Goal: Task Accomplishment & Management: Complete application form

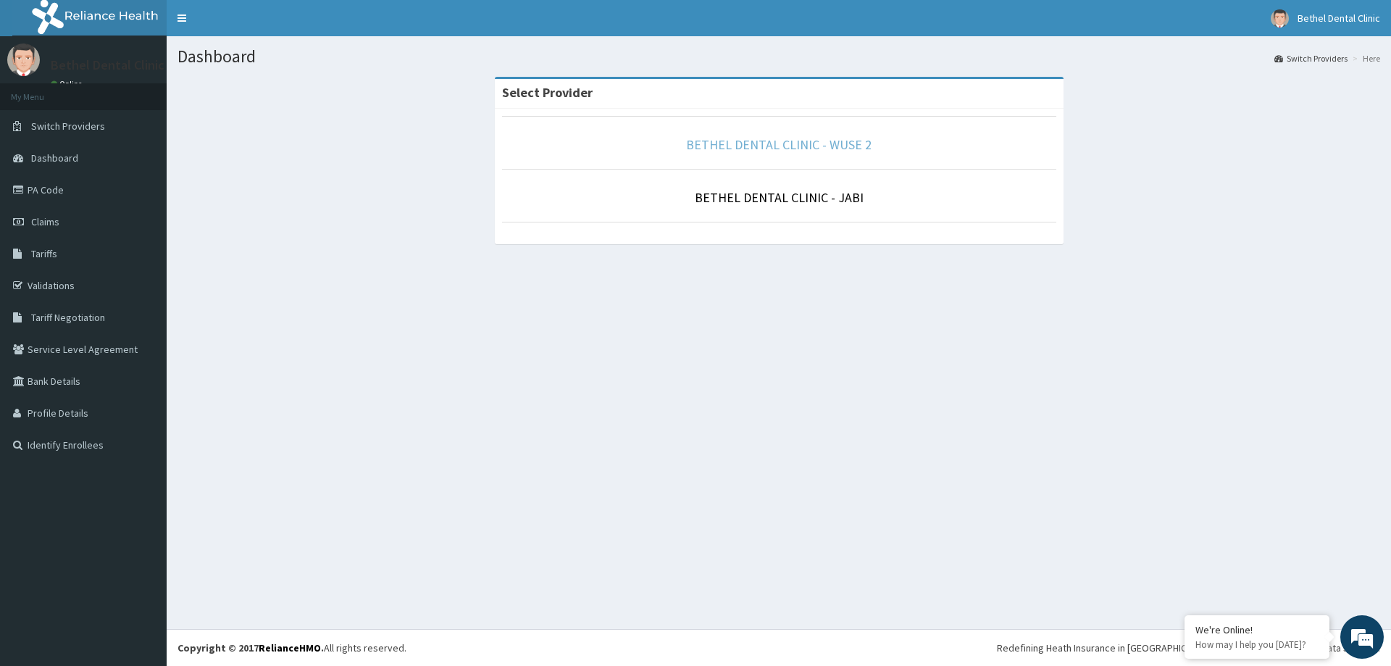
click at [771, 142] on link "BETHEL DENTAL CLINIC - WUSE 2" at bounding box center [778, 144] width 185 height 17
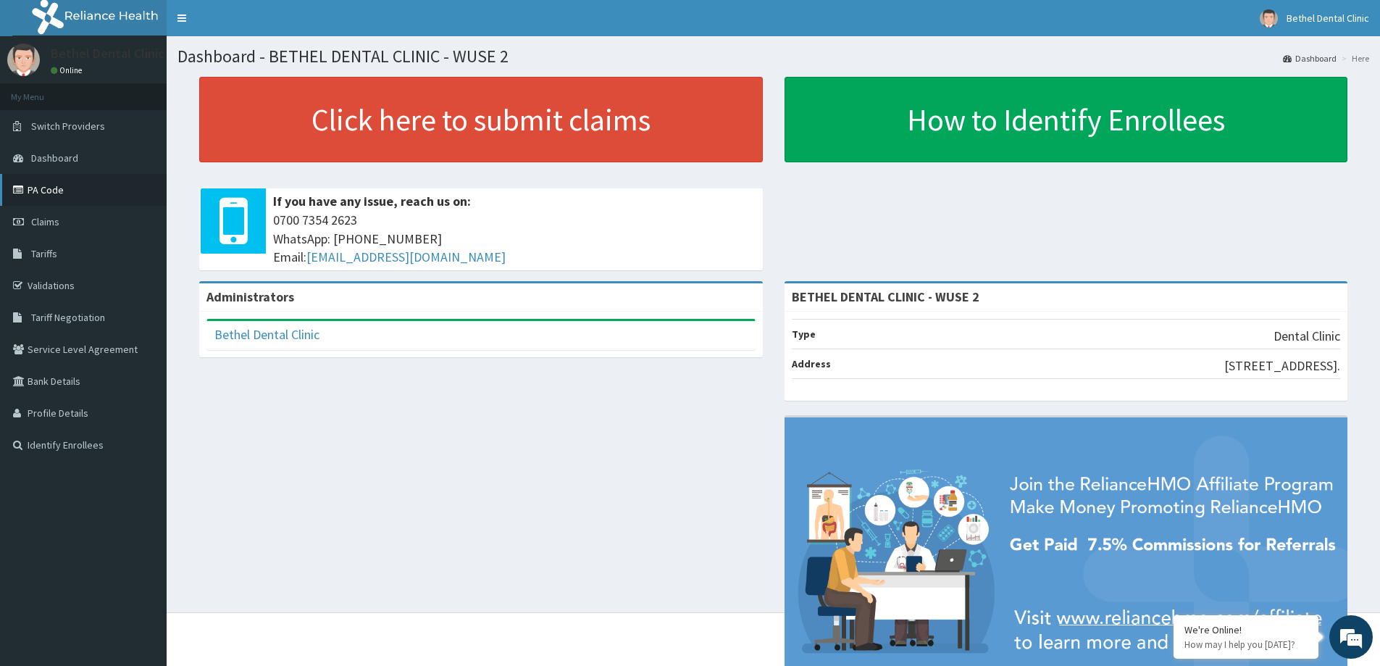
click at [51, 190] on link "PA Code" at bounding box center [83, 190] width 167 height 32
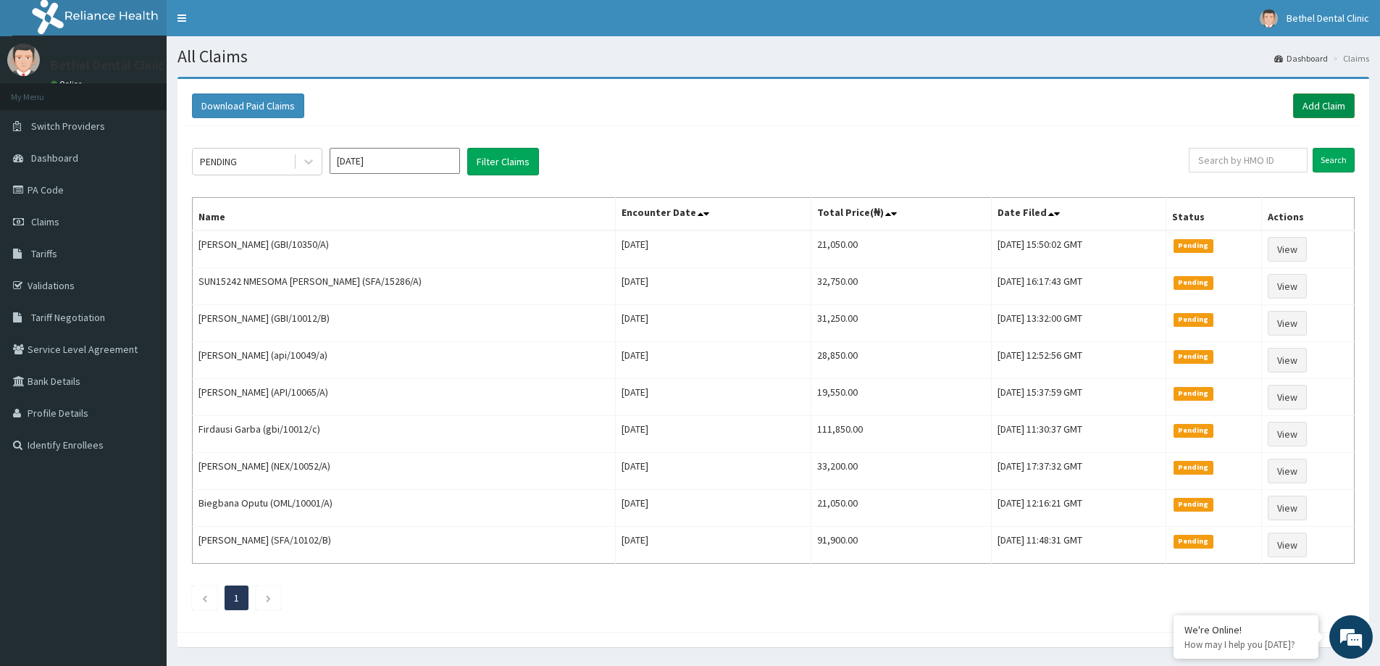
click at [1328, 96] on link "Add Claim" at bounding box center [1324, 105] width 62 height 25
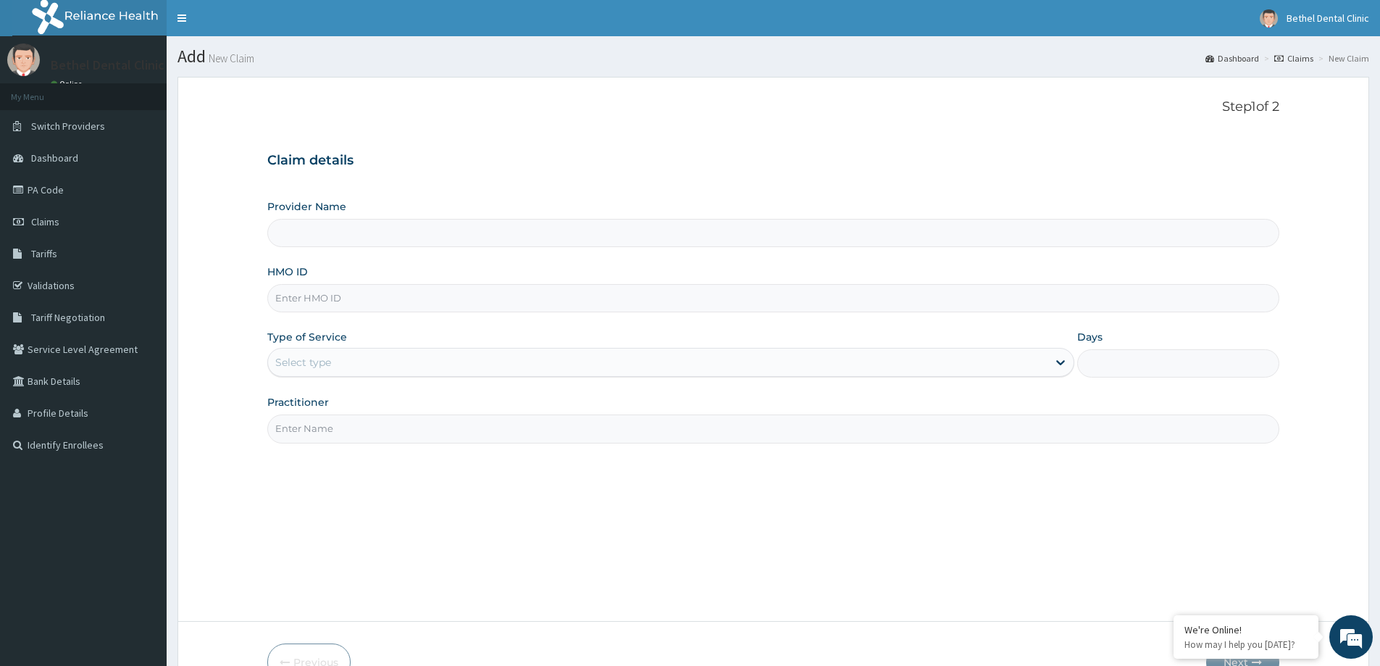
type input "BETHEL DENTAL CLINIC - WUSE 2"
click at [333, 296] on input "HMO ID" at bounding box center [773, 298] width 1012 height 28
type input "GKE/10016/A"
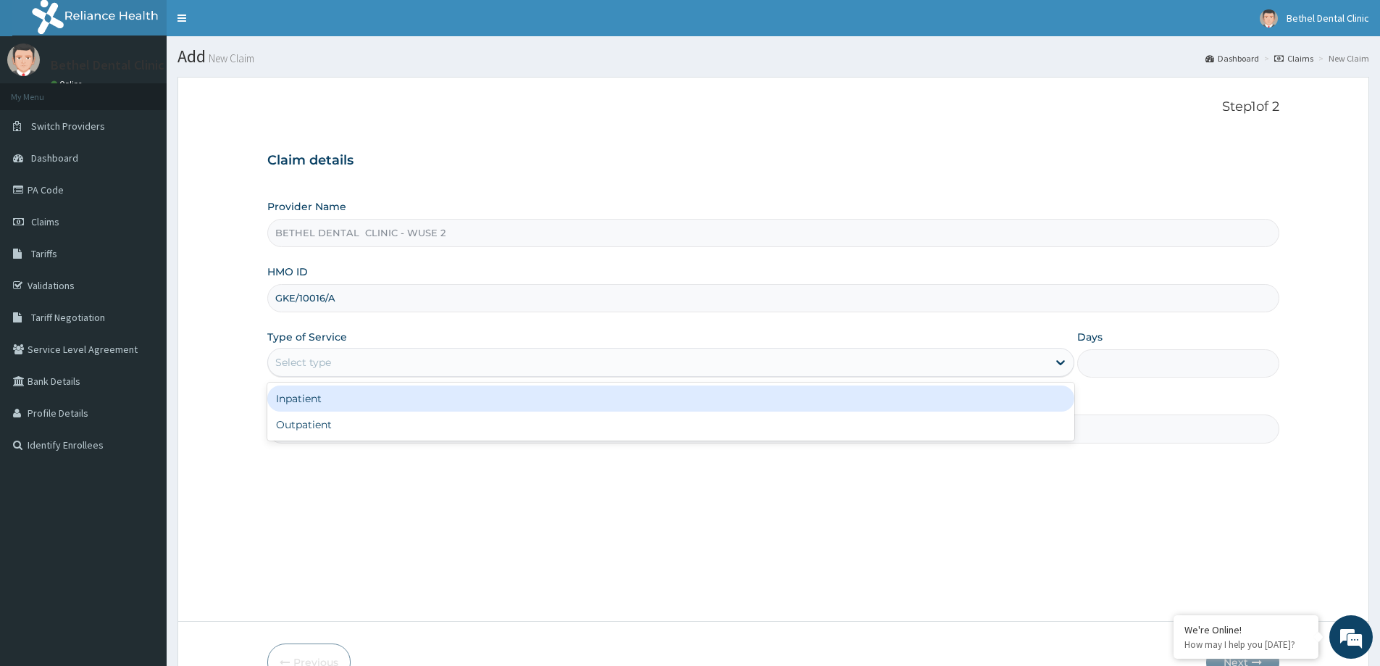
click at [346, 372] on div "Select type" at bounding box center [657, 362] width 779 height 23
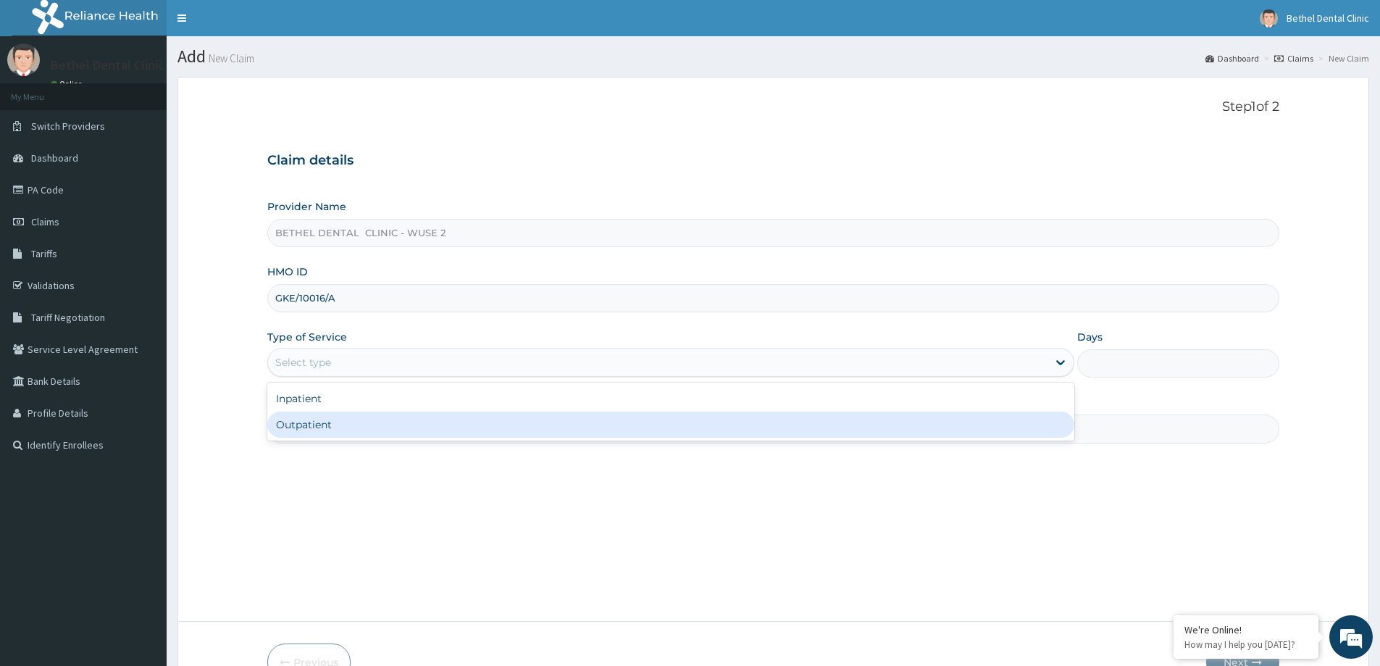
click at [309, 423] on div "Outpatient" at bounding box center [670, 424] width 807 height 26
type input "1"
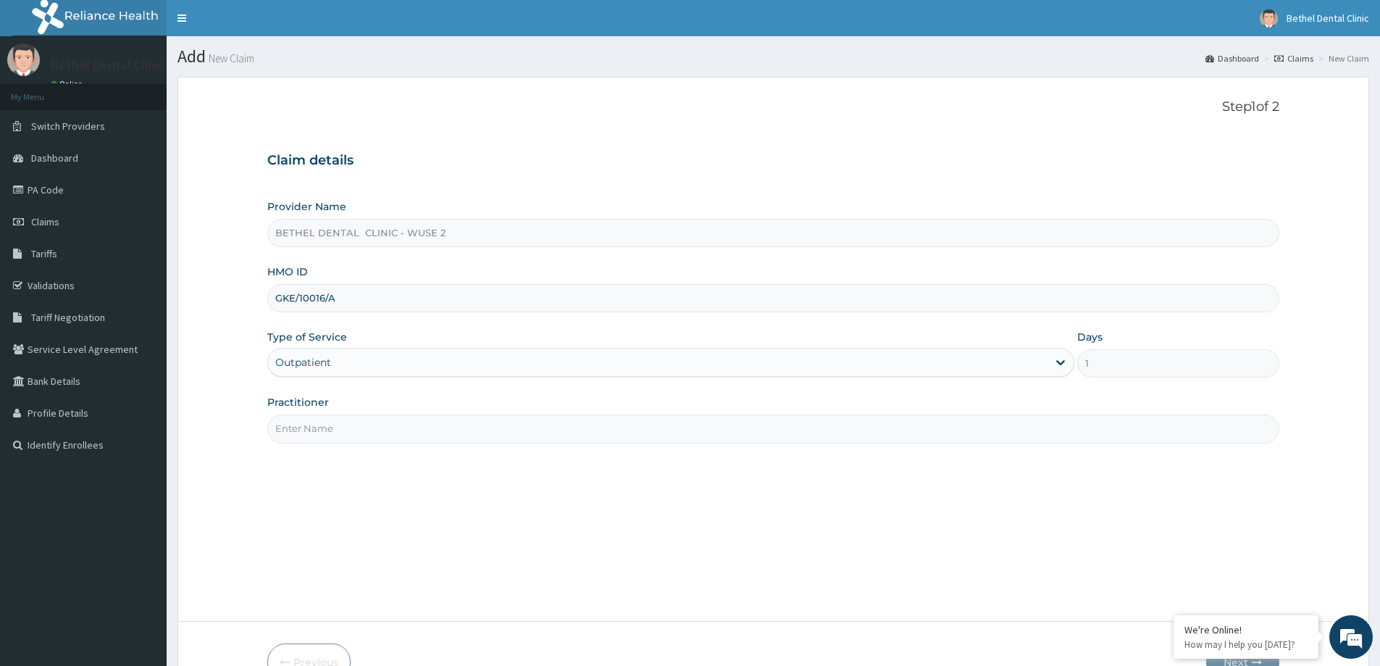
click at [346, 423] on input "Practitioner" at bounding box center [773, 428] width 1012 height 28
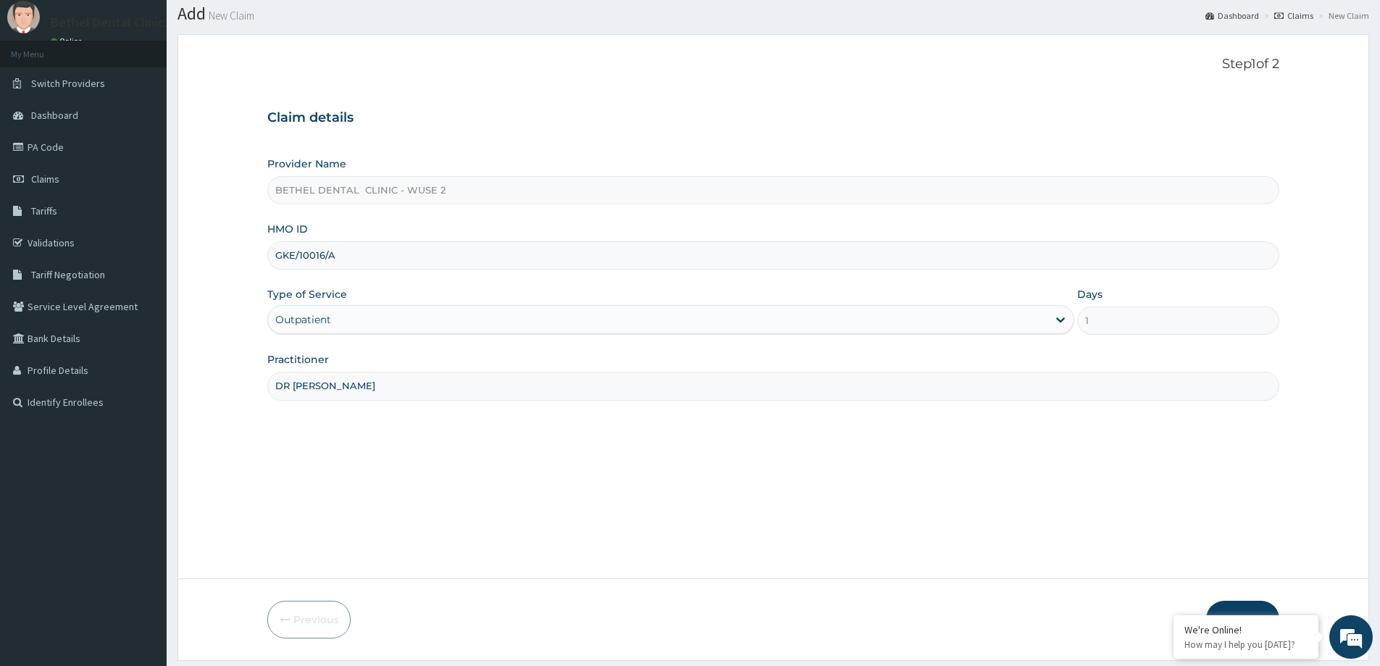
scroll to position [85, 0]
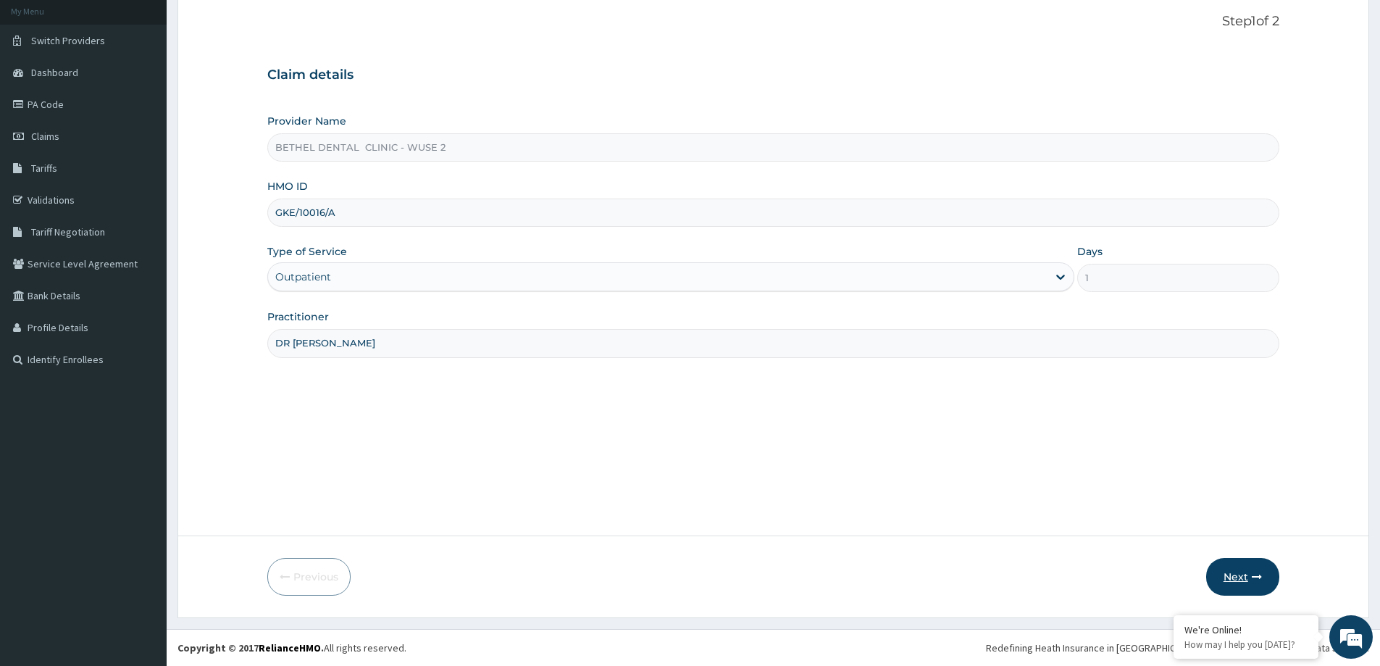
type input "DR [PERSON_NAME]"
click at [1230, 571] on button "Next" at bounding box center [1242, 577] width 73 height 38
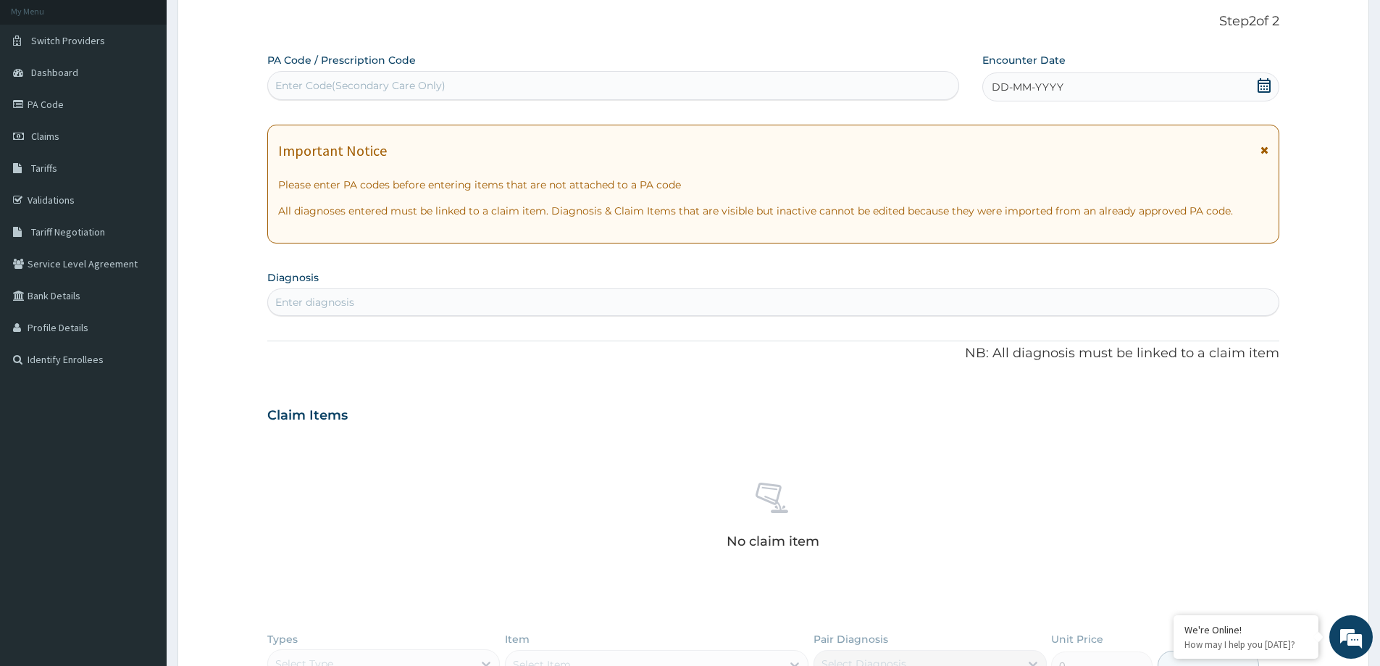
click at [352, 93] on div "Enter Code(Secondary Care Only)" at bounding box center [613, 85] width 690 height 23
paste input "PA/352401"
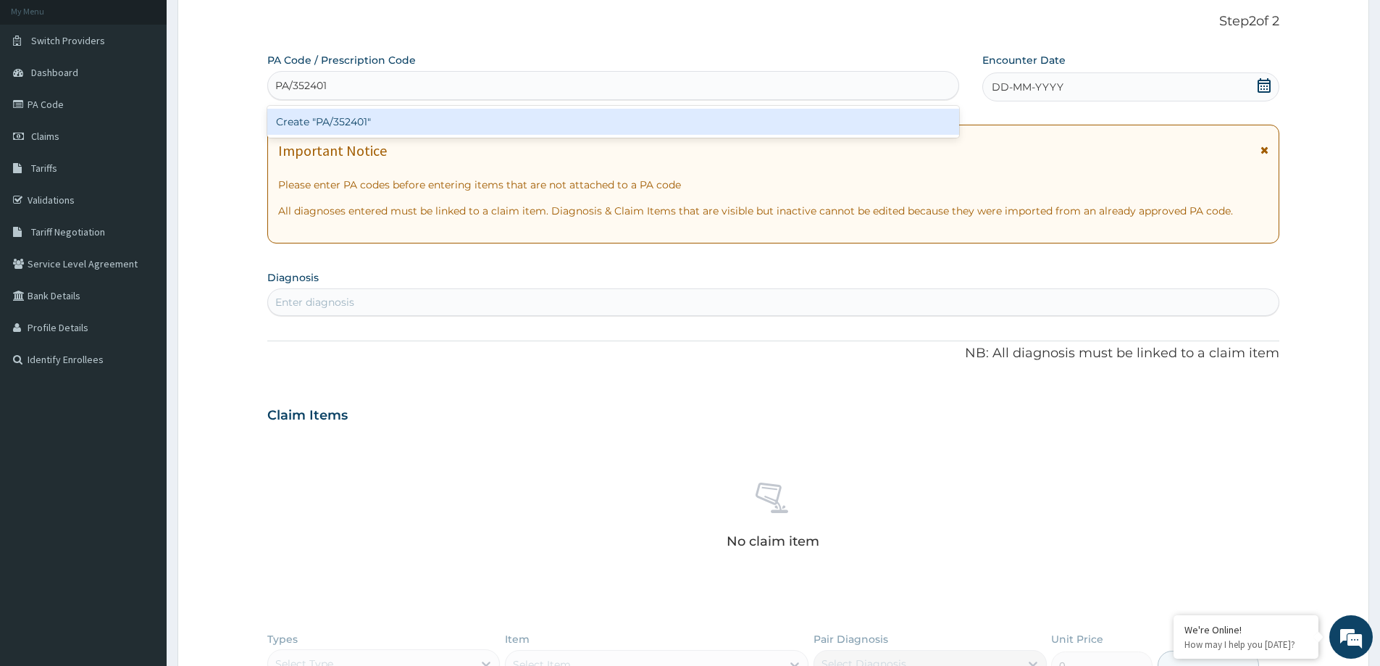
type input "PA/352401"
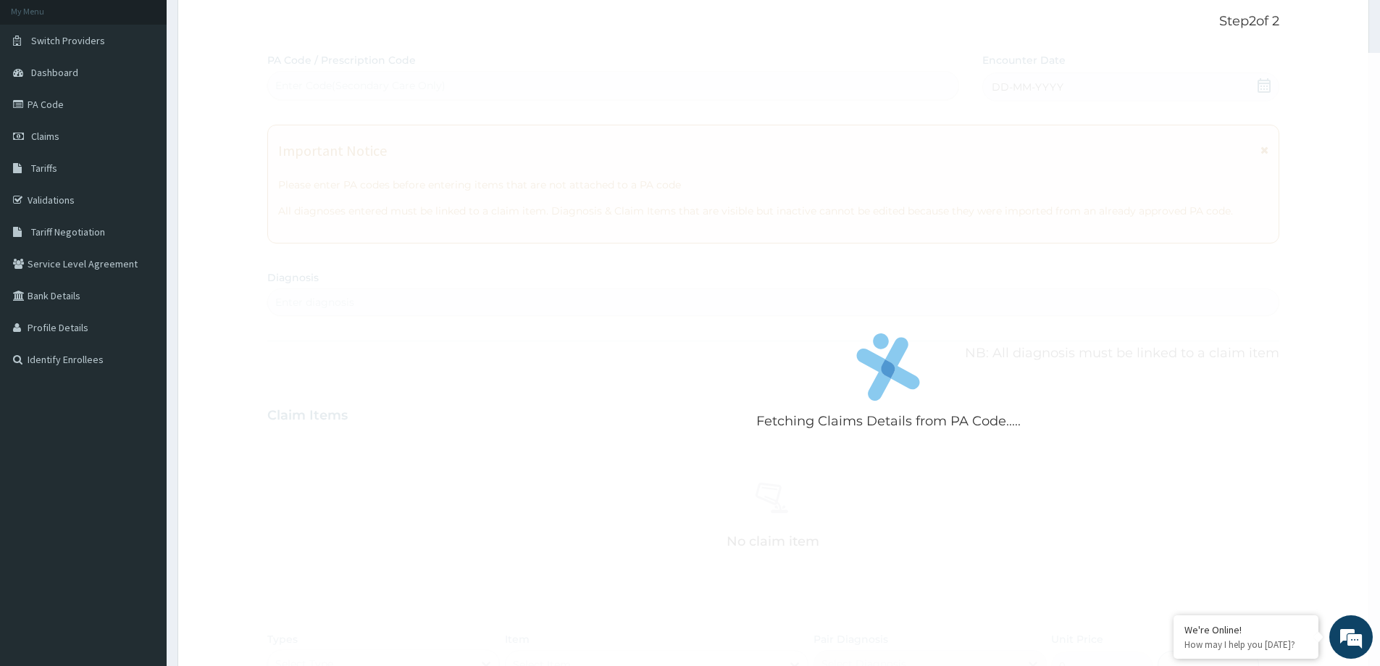
click at [1027, 90] on div "Fetching Claims Details from PA Code..... PA Code / Prescription Code Enter Cod…" at bounding box center [773, 420] width 1012 height 735
